Goal: Task Accomplishment & Management: Complete application form

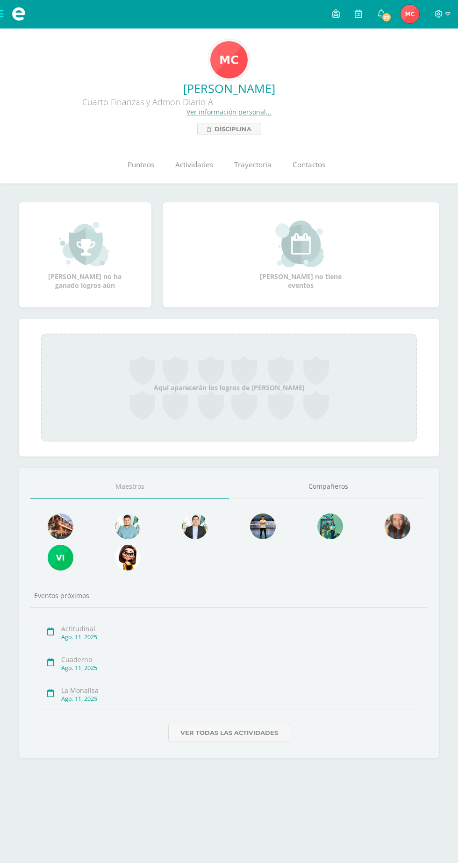
click at [13, 26] on span at bounding box center [18, 14] width 37 height 28
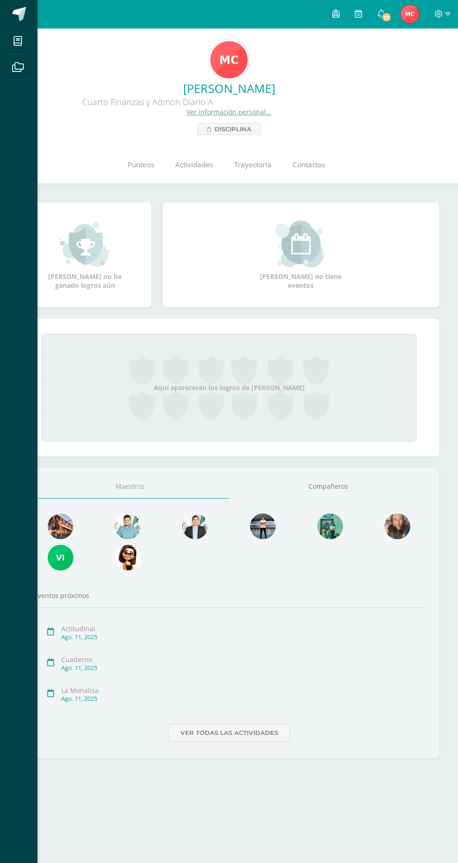
click at [23, 26] on link at bounding box center [18, 14] width 37 height 28
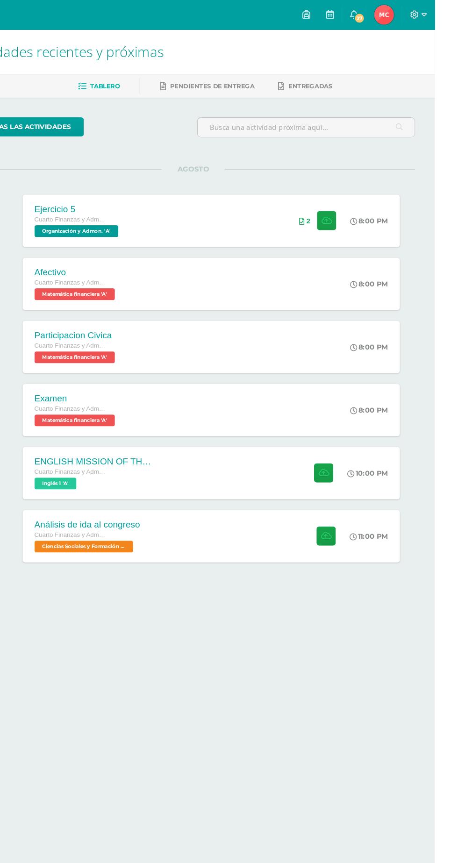
click at [106, 516] on span "Ciencias Sociales y Formación Ciudadana 'A'" at bounding box center [126, 518] width 94 height 11
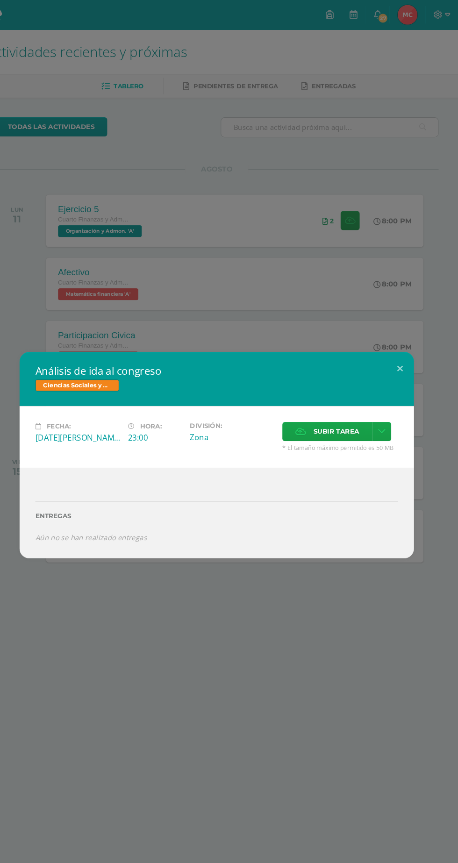
click at [84, 370] on span "Ciencias Sociales y Formación Ciudadana" at bounding box center [96, 365] width 79 height 11
click at [80, 352] on h2 "Análisis de ida al congreso" at bounding box center [229, 351] width 344 height 13
click at [101, 238] on div "Análisis de ida al congreso Ciencias Sociales y Formación Ciudadana Fecha: [DAT…" at bounding box center [229, 431] width 458 height 863
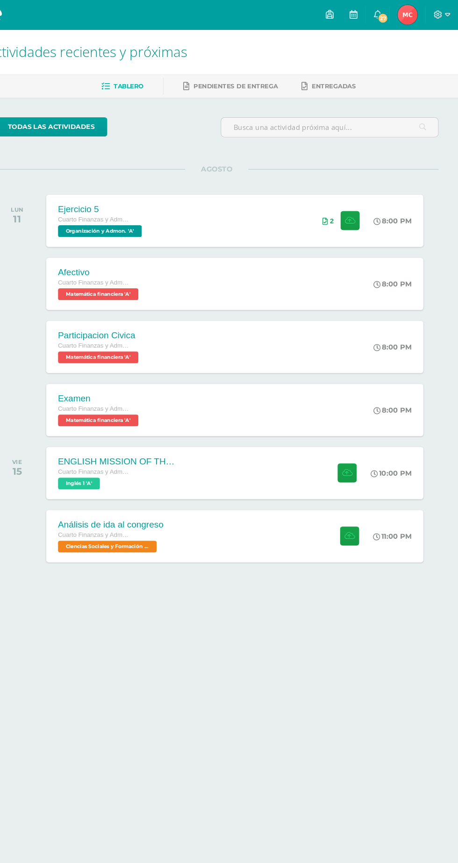
click at [32, 22] on span at bounding box center [18, 14] width 37 height 28
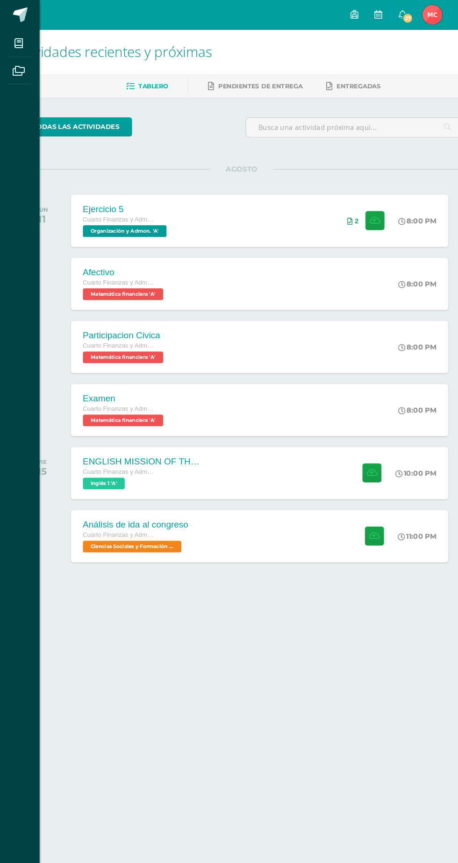
click at [19, 43] on icon at bounding box center [18, 40] width 8 height 9
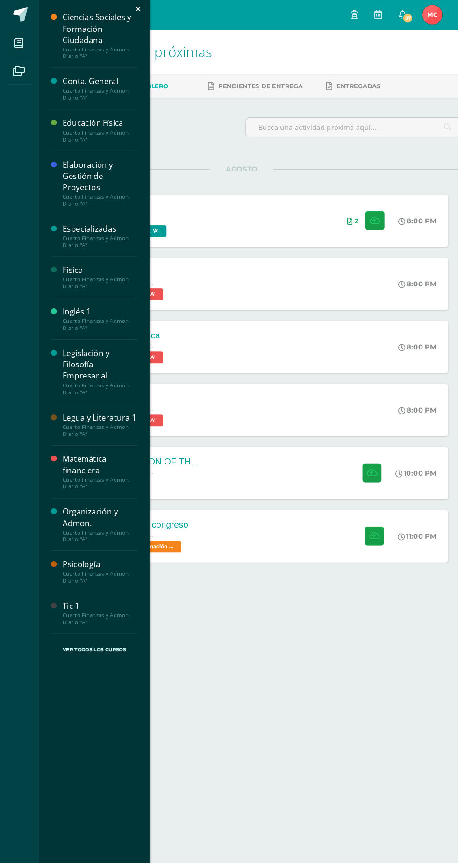
click at [80, 15] on div "Ciencias Sociales y Formación Ciudadana" at bounding box center [94, 27] width 71 height 32
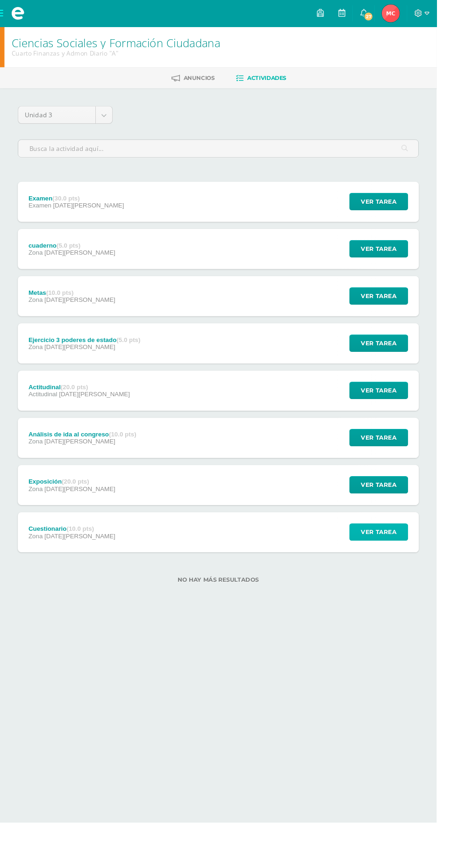
click at [405, 558] on span "Ver tarea" at bounding box center [397, 558] width 37 height 17
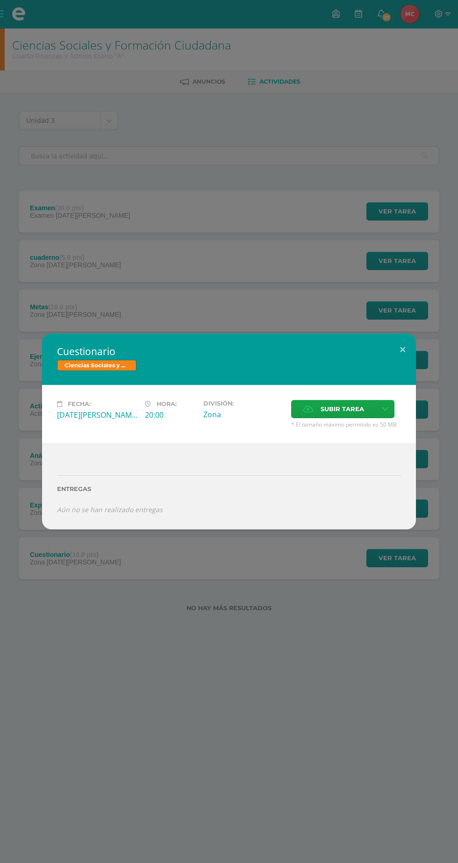
click at [344, 410] on span "Subir tarea" at bounding box center [342, 409] width 43 height 17
click at [0, 0] on input "Subir tarea" at bounding box center [0, 0] width 0 height 0
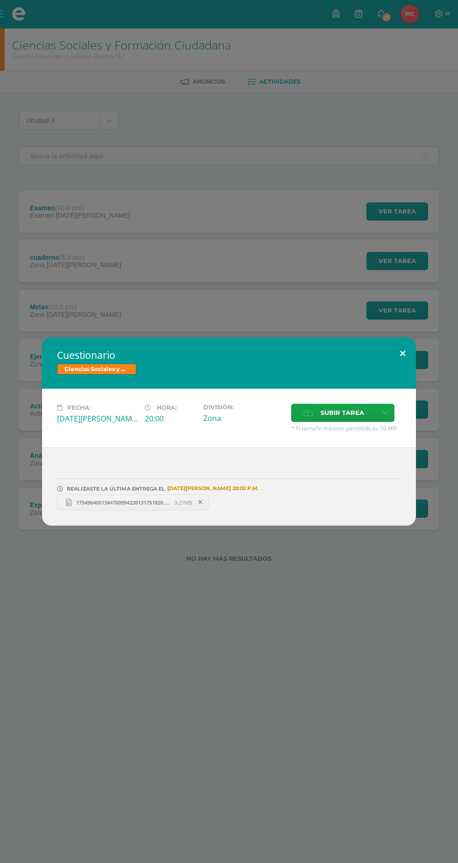
click at [390, 359] on button at bounding box center [402, 354] width 27 height 32
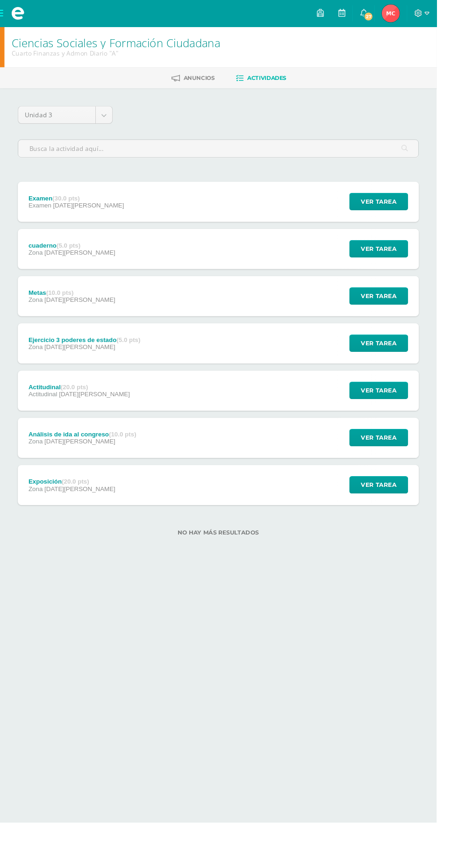
click at [284, 501] on div "Exposición (20.0 pts) Zona [DATE][PERSON_NAME] Ver tarea Exposición Ciencias So…" at bounding box center [229, 509] width 421 height 42
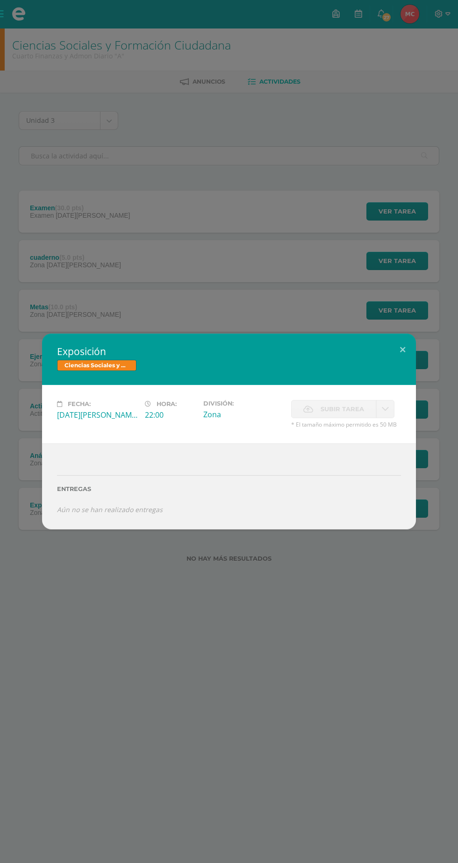
click at [272, 635] on div "Exposición Ciencias Sociales y Formación Ciudadana Fecha: [DATE][PERSON_NAME] H…" at bounding box center [229, 431] width 458 height 863
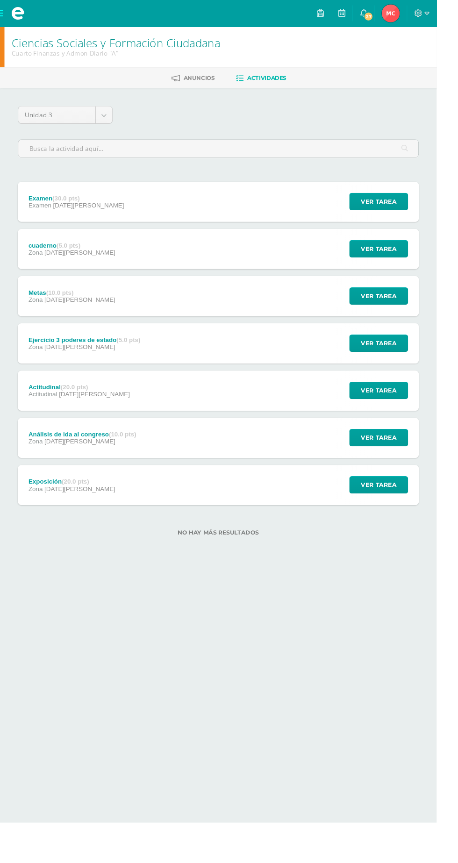
click at [411, 475] on div "Ver tarea" at bounding box center [396, 460] width 87 height 42
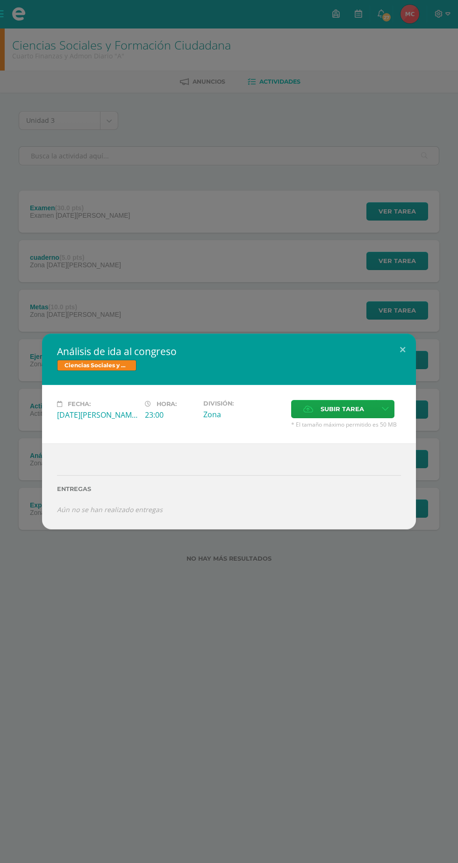
click at [278, 675] on div "Análisis de ida al congreso Ciencias Sociales y Formación Ciudadana Fecha: [DAT…" at bounding box center [229, 431] width 458 height 863
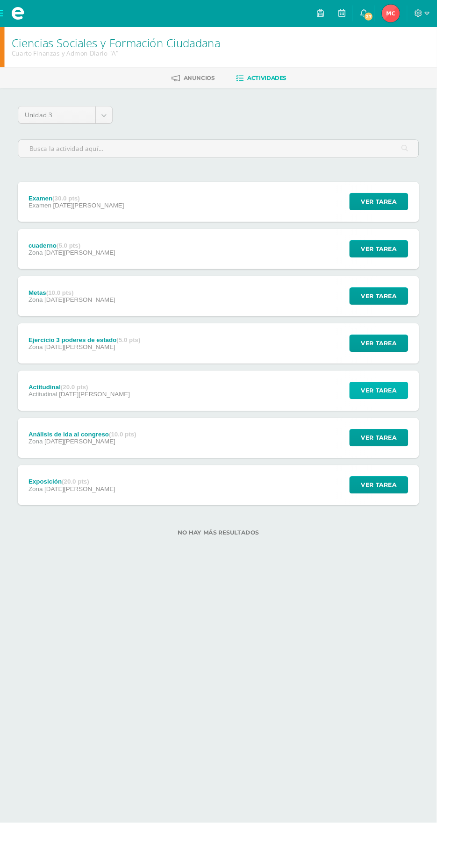
click at [381, 418] on span "Ver tarea" at bounding box center [397, 409] width 37 height 17
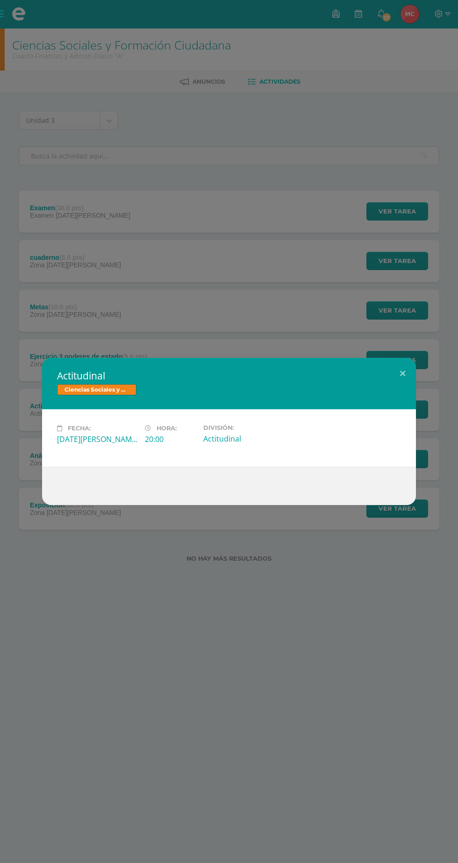
click at [259, 650] on div "Actitudinal Ciencias Sociales y Formación Ciudadana Fecha: [DATE][PERSON_NAME] …" at bounding box center [229, 431] width 458 height 863
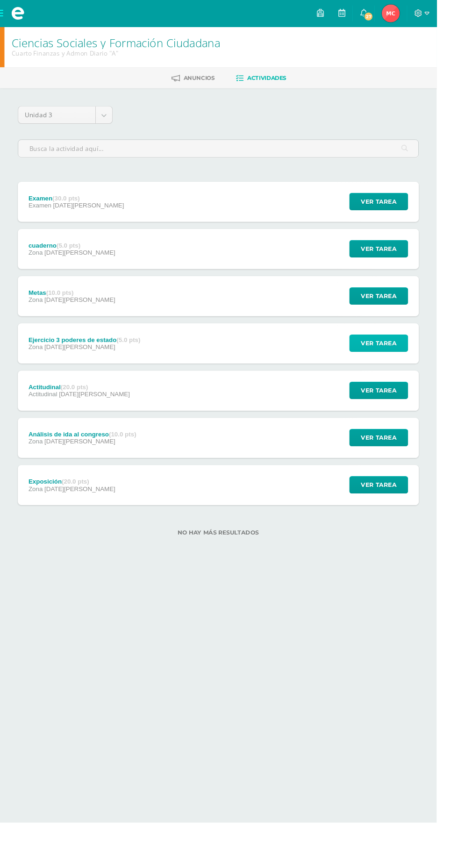
click at [422, 367] on button "Ver tarea" at bounding box center [398, 360] width 62 height 18
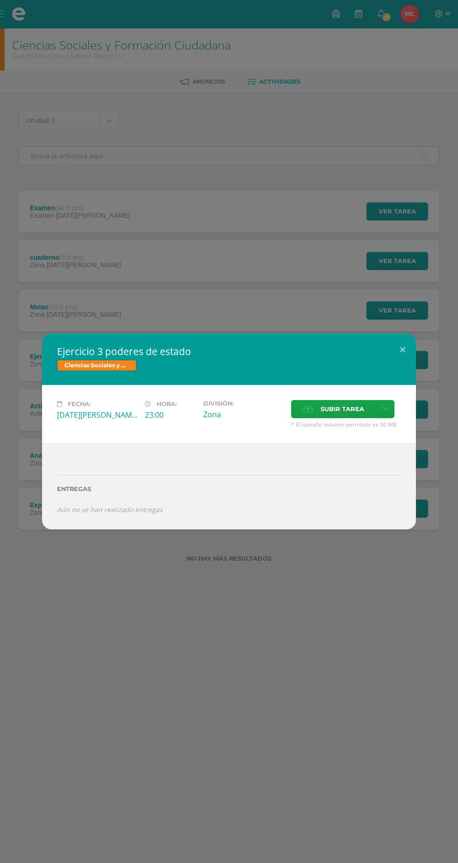
click at [329, 406] on span "Subir tarea" at bounding box center [342, 409] width 43 height 17
click at [0, 0] on input "Subir tarea" at bounding box center [0, 0] width 0 height 0
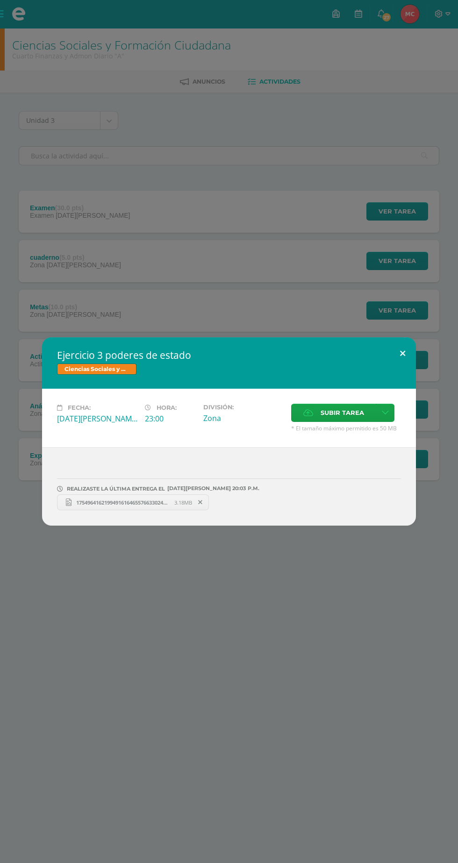
click at [403, 353] on button at bounding box center [402, 354] width 27 height 32
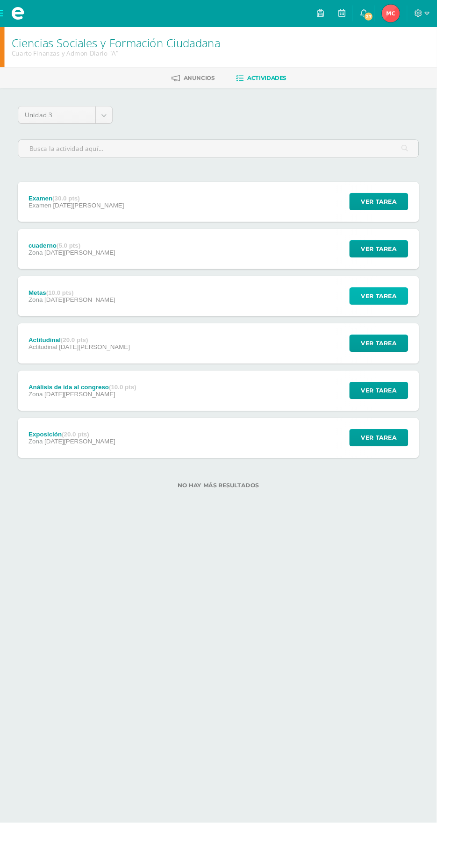
click at [391, 314] on span "Ver tarea" at bounding box center [397, 310] width 37 height 17
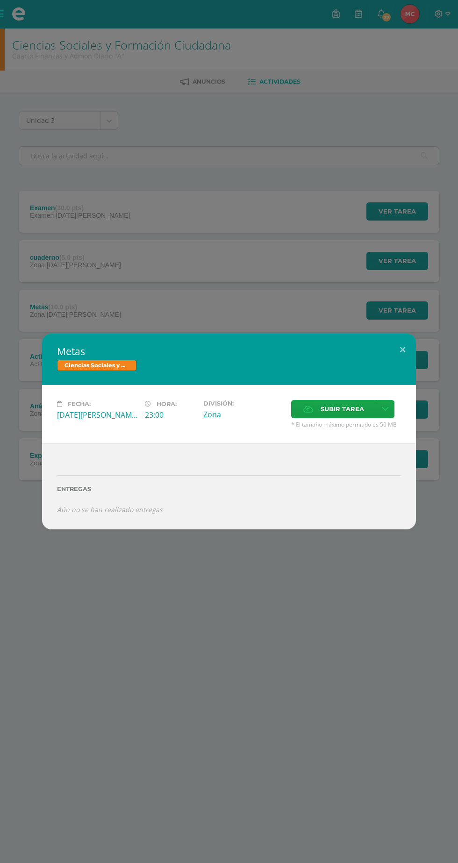
click at [351, 412] on span "Subir tarea" at bounding box center [342, 409] width 43 height 17
click at [0, 0] on input "Subir tarea" at bounding box center [0, 0] width 0 height 0
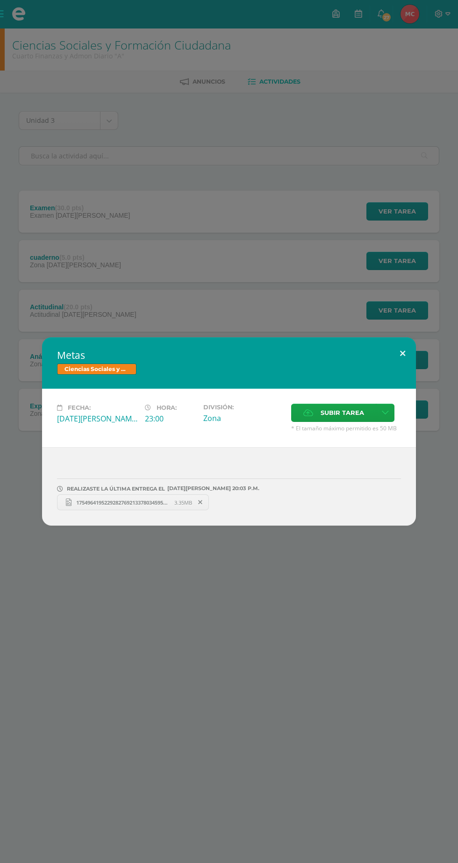
click at [404, 349] on button at bounding box center [402, 354] width 27 height 32
